Goal: Answer question/provide support: Share knowledge or assist other users

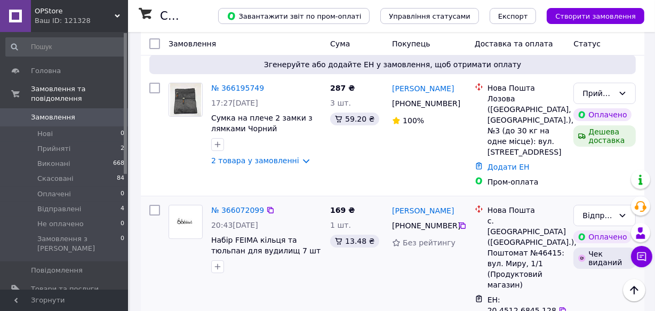
scroll to position [48, 0]
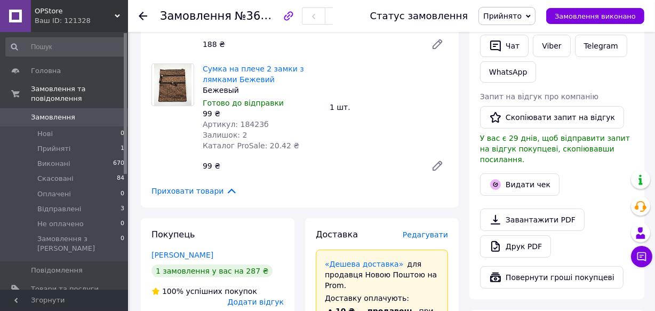
scroll to position [242, 0]
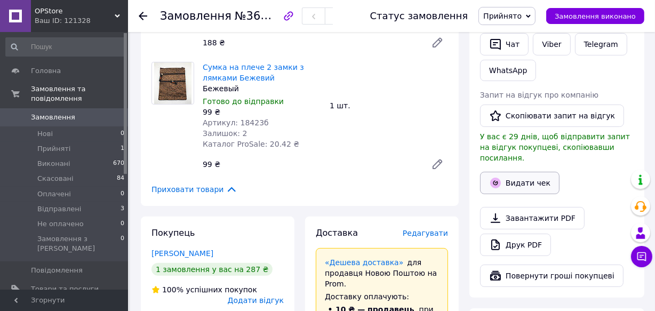
click at [521, 175] on button "Видати чек" at bounding box center [519, 183] width 79 height 22
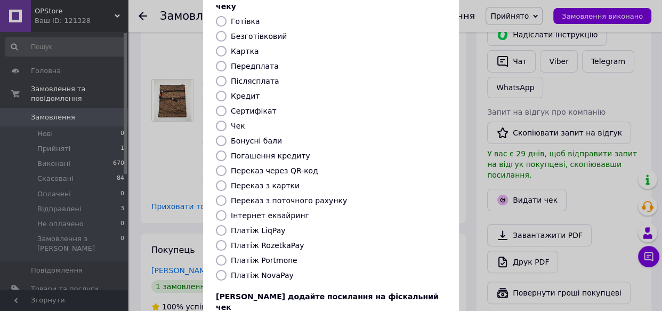
scroll to position [0, 0]
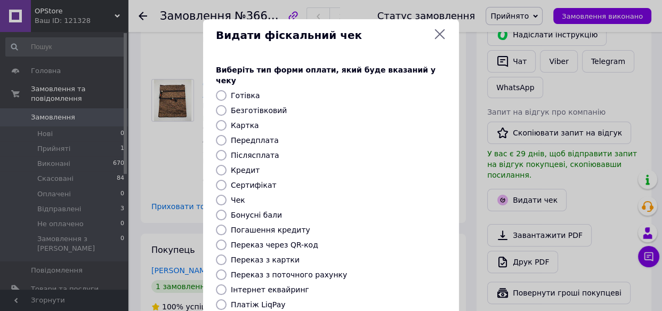
drag, startPoint x: 437, startPoint y: 36, endPoint x: 426, endPoint y: 75, distance: 40.3
click at [437, 36] on icon at bounding box center [440, 34] width 10 height 10
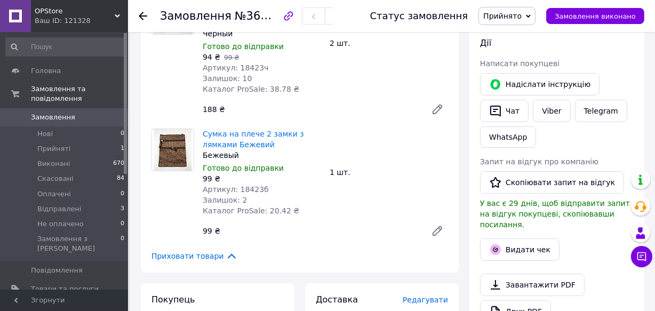
scroll to position [193, 0]
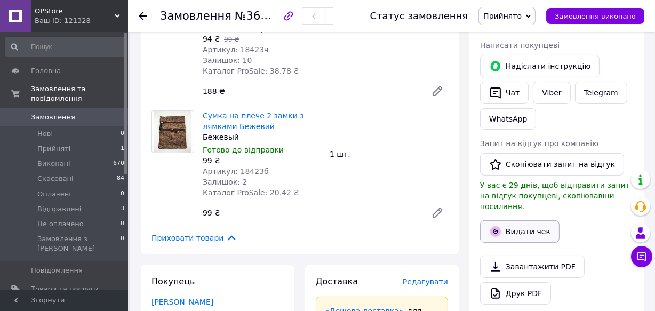
click at [519, 220] on button "Видати чек" at bounding box center [519, 231] width 79 height 22
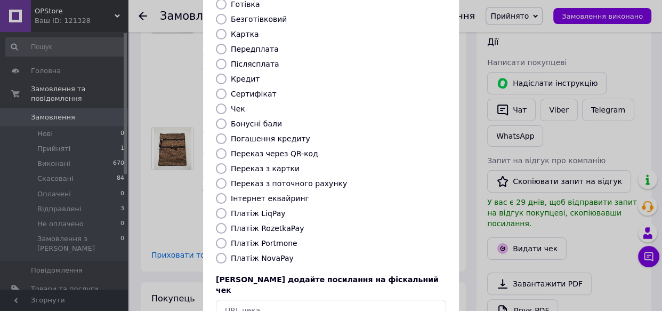
scroll to position [147, 0]
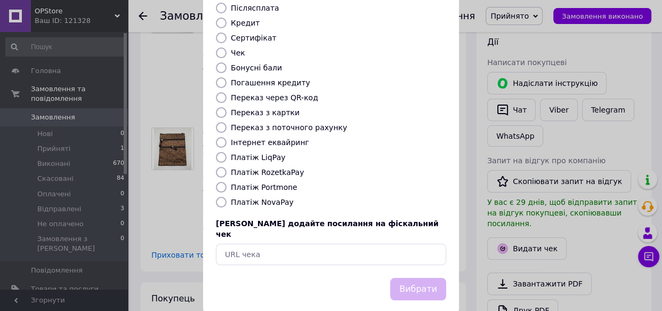
click at [217, 167] on input "Платіж RozetkaPay" at bounding box center [221, 172] width 11 height 11
radio input "true"
click at [407, 278] on button "Вибрати" at bounding box center [418, 289] width 56 height 23
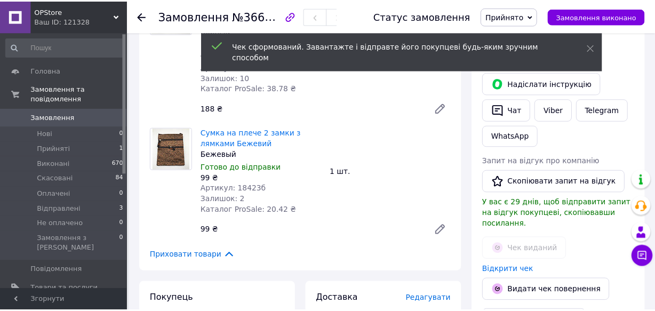
scroll to position [193, 0]
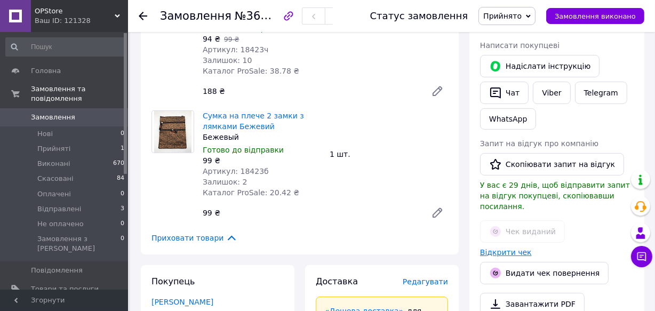
click at [520, 248] on link "Відкрити чек" at bounding box center [506, 252] width 52 height 9
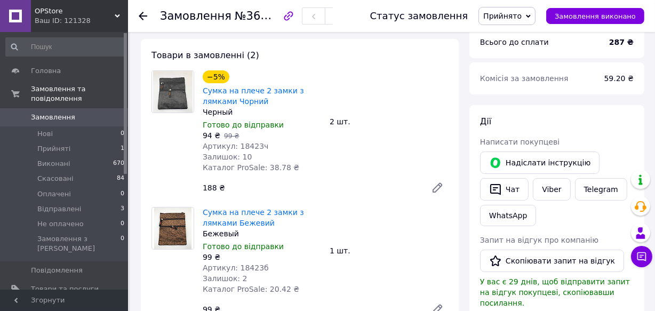
scroll to position [96, 0]
click at [511, 191] on button "Чат" at bounding box center [504, 190] width 49 height 22
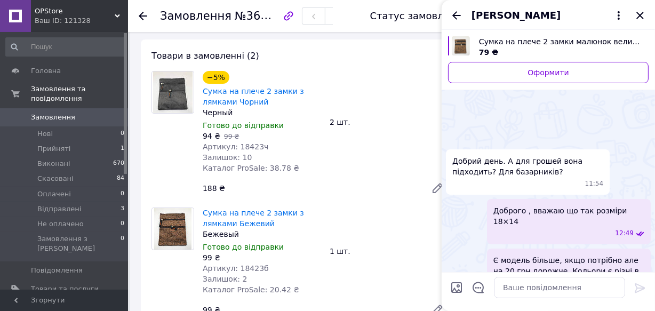
scroll to position [388, 0]
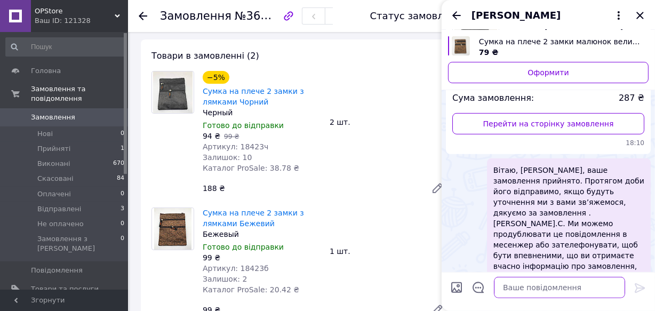
click at [541, 286] on textarea at bounding box center [559, 287] width 131 height 21
type textarea "D"
paste textarea "https://kasa.vchasno.ua/check-viewer/7O2AjszmLVM"
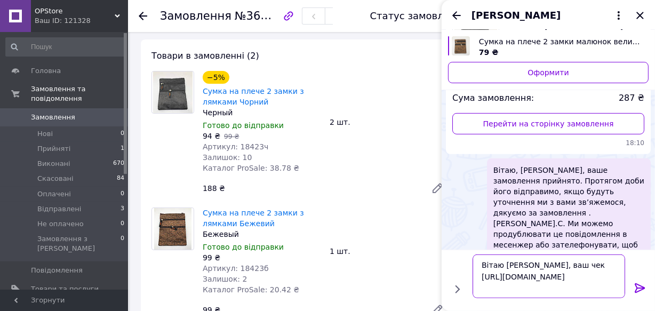
type textarea "Вітаю Анастасія, ваш чек https://kasa.vchasno.ua/check-viewer/7O2AjszmLVM"
click at [642, 284] on icon at bounding box center [639, 287] width 13 height 13
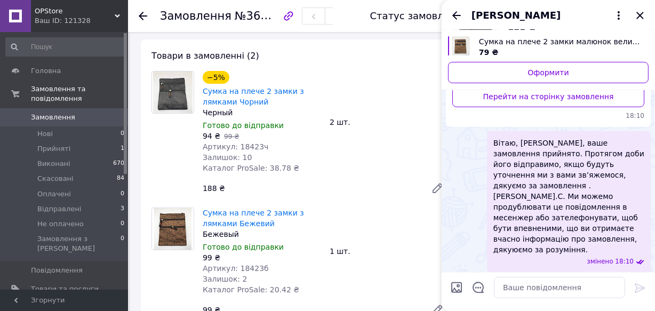
scroll to position [570, 0]
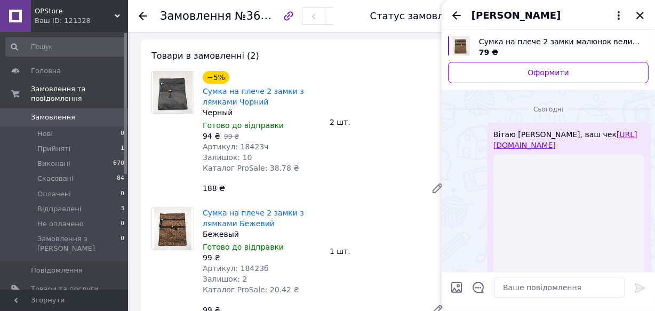
drag, startPoint x: 642, startPoint y: 17, endPoint x: 213, endPoint y: 146, distance: 447.5
click at [641, 18] on icon "Закрити" at bounding box center [639, 15] width 13 height 13
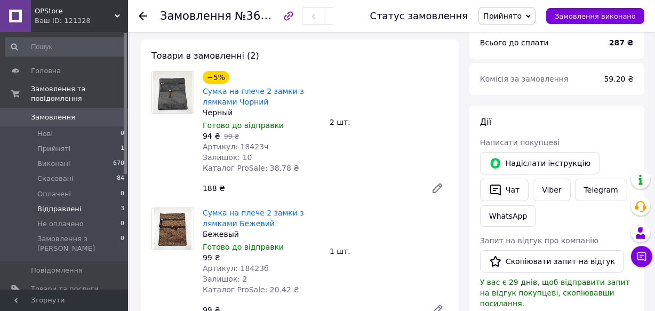
click at [50, 204] on span "Відправлені" at bounding box center [59, 209] width 44 height 10
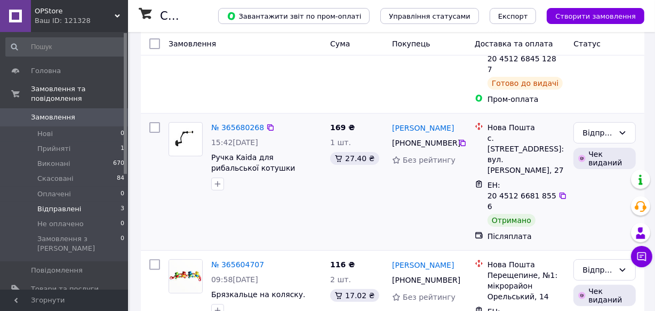
scroll to position [192, 0]
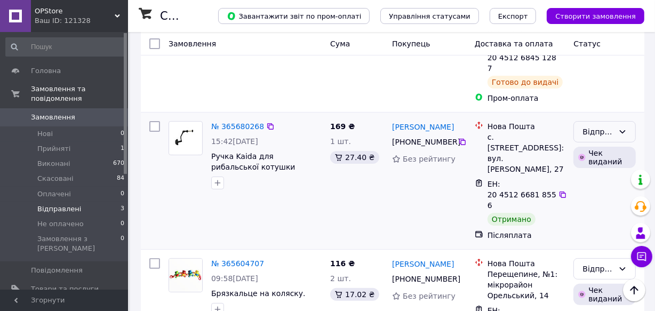
click at [621, 130] on icon at bounding box center [622, 131] width 6 height 3
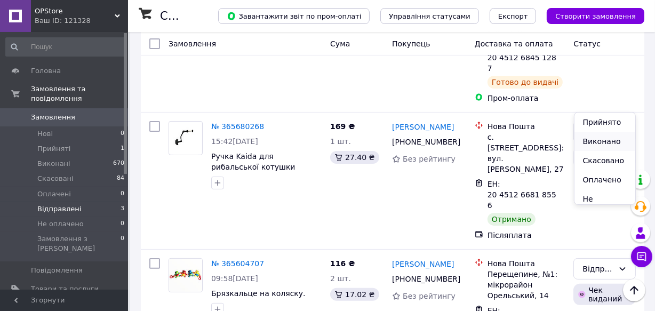
click at [607, 140] on li "Виконано" at bounding box center [604, 141] width 61 height 19
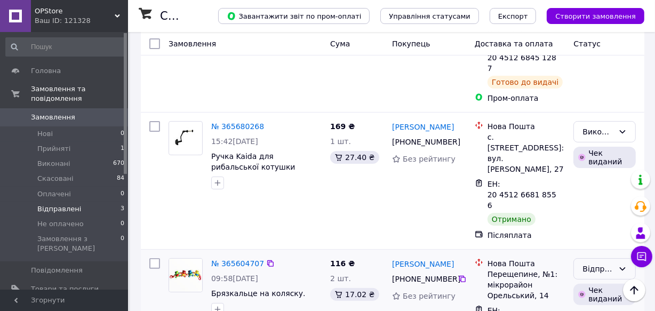
click at [604, 263] on div "Відправлені" at bounding box center [597, 269] width 31 height 12
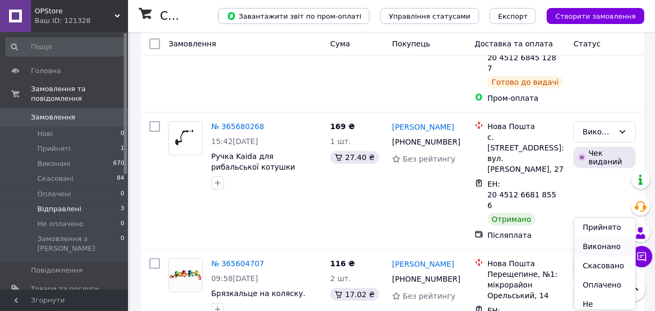
click at [602, 247] on li "Виконано" at bounding box center [604, 246] width 61 height 19
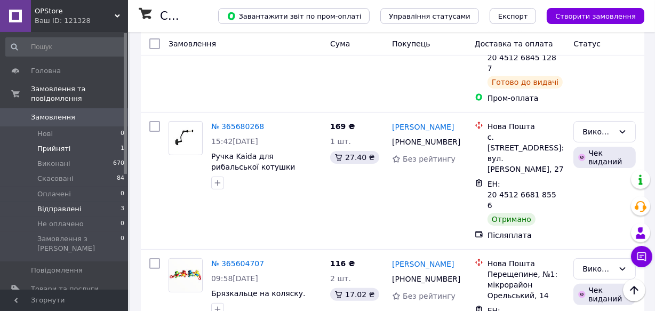
click at [67, 141] on li "Прийняті 1" at bounding box center [65, 148] width 131 height 15
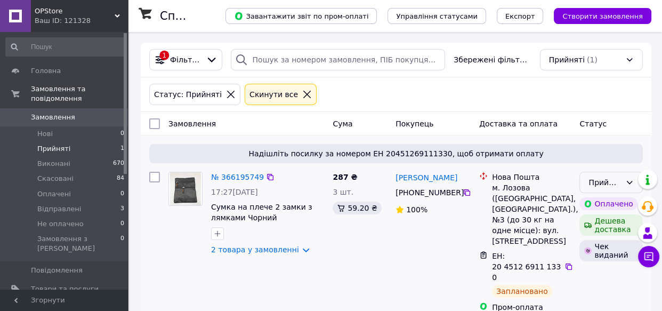
click at [628, 180] on icon at bounding box center [629, 182] width 9 height 9
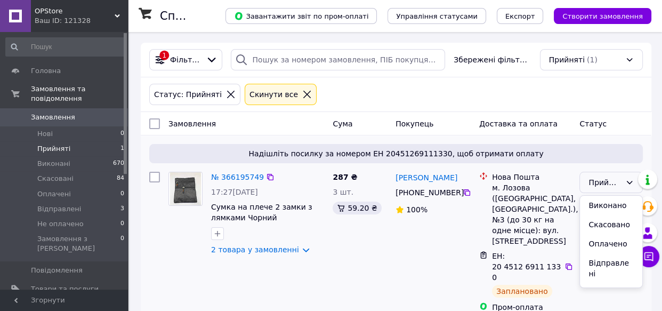
click at [610, 263] on li "Відправлені" at bounding box center [611, 268] width 62 height 30
